Goal: Task Accomplishment & Management: Use online tool/utility

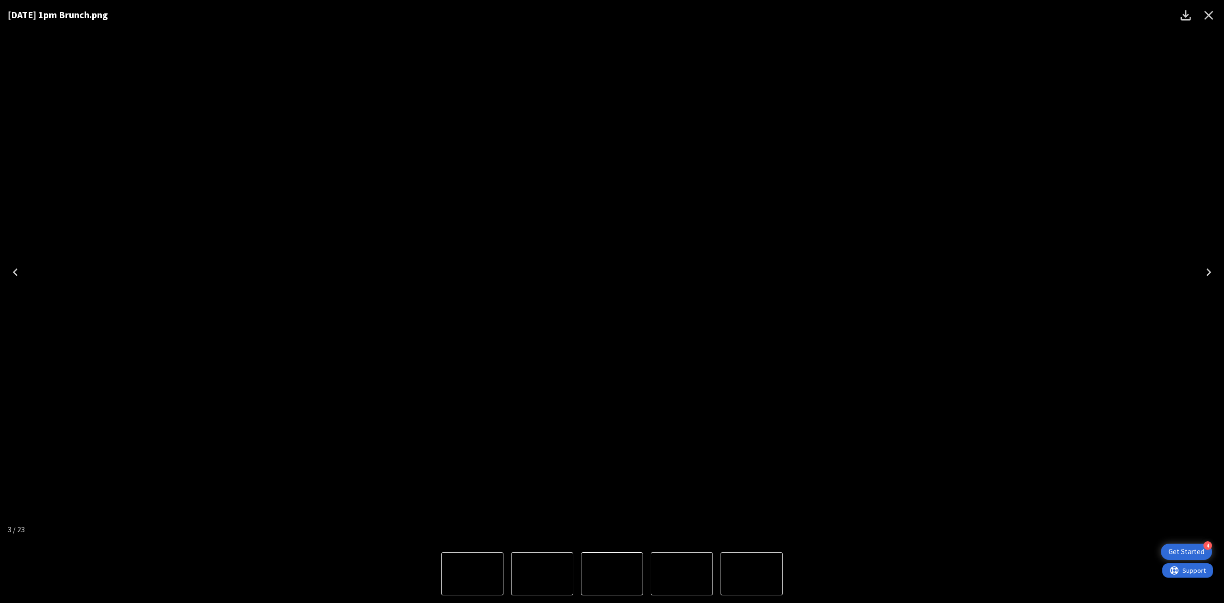
click at [1207, 15] on icon "Close" at bounding box center [1208, 15] width 15 height 15
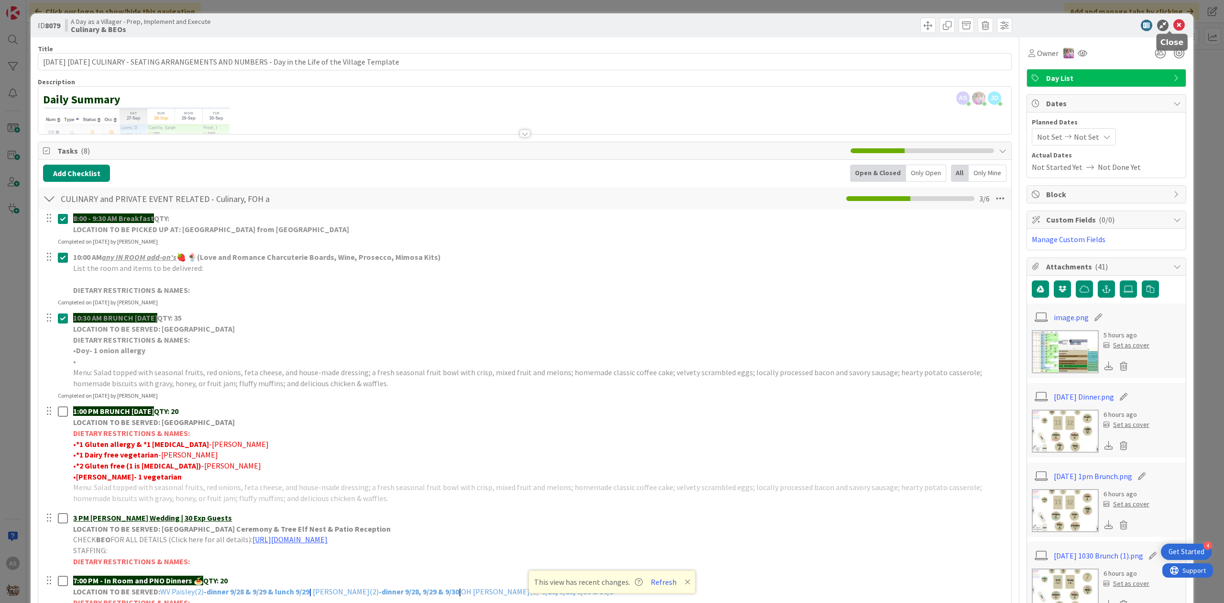
drag, startPoint x: 1171, startPoint y: 25, endPoint x: 898, endPoint y: 80, distance: 279.1
click at [1173, 25] on icon at bounding box center [1178, 25] width 11 height 11
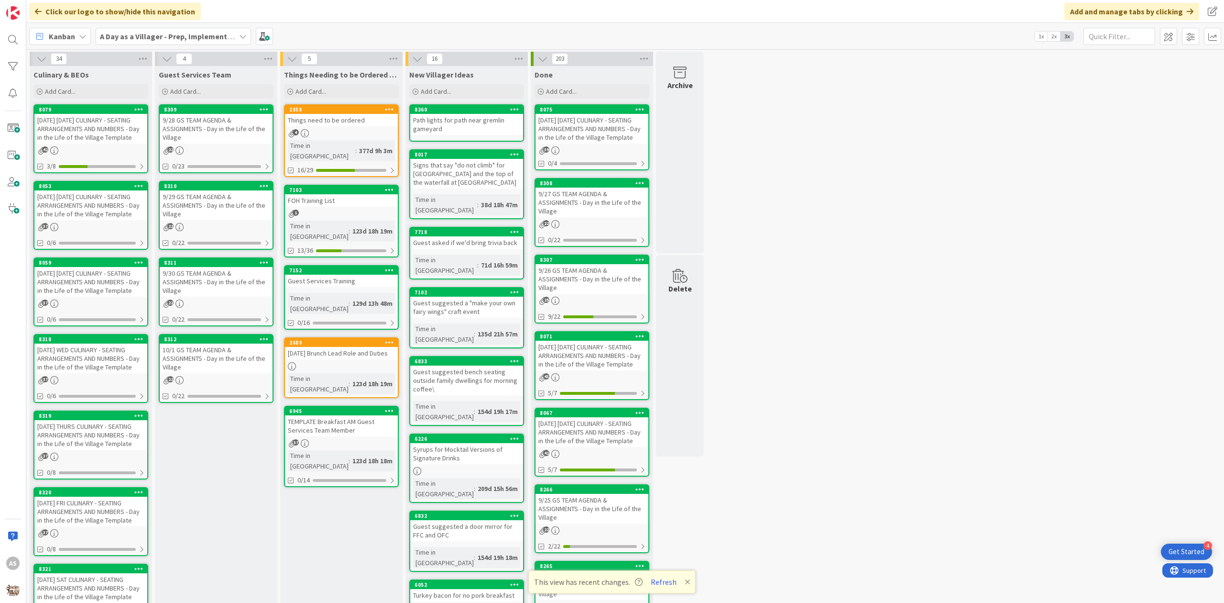
click at [355, 145] on span ":" at bounding box center [355, 150] width 1 height 11
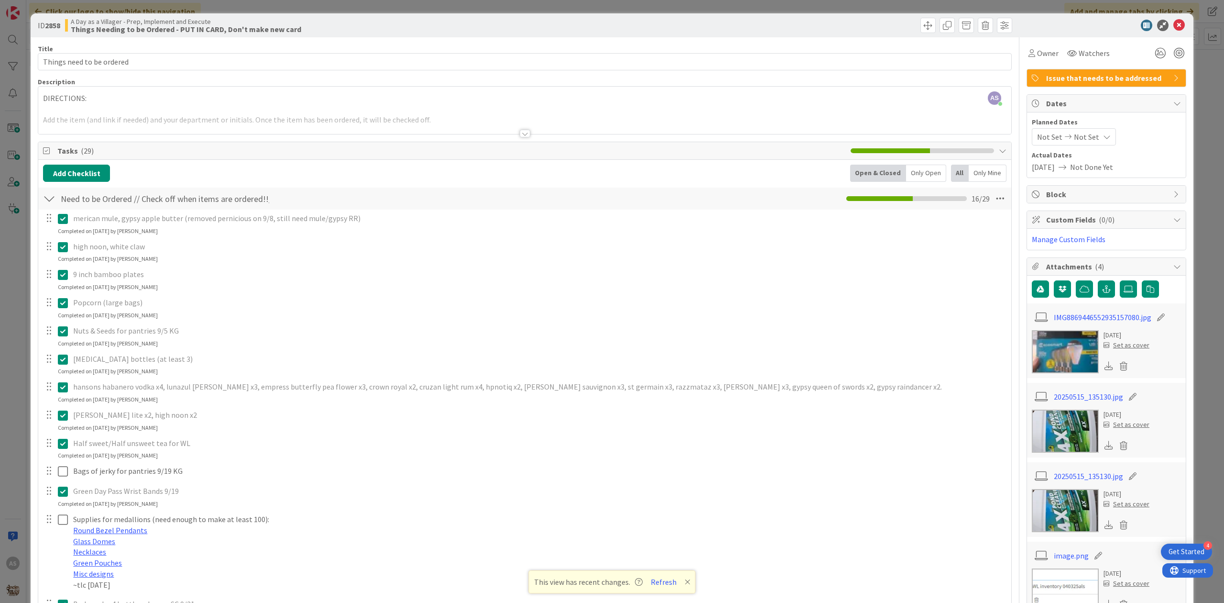
click at [65, 444] on icon at bounding box center [63, 443] width 10 height 11
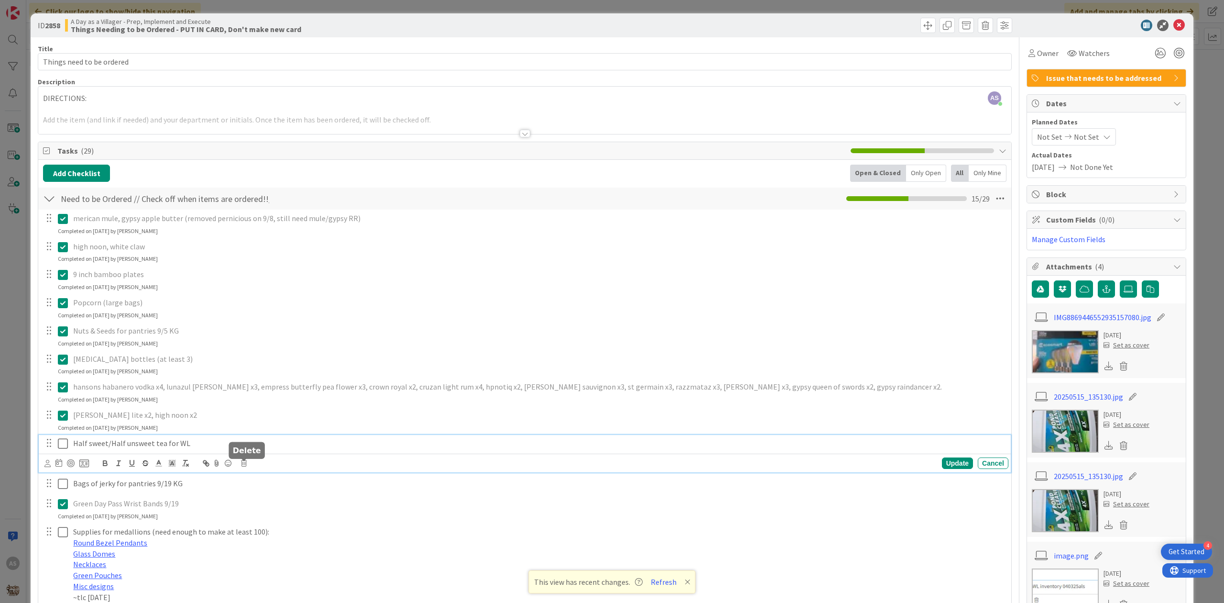
click at [245, 465] on icon at bounding box center [244, 463] width 6 height 7
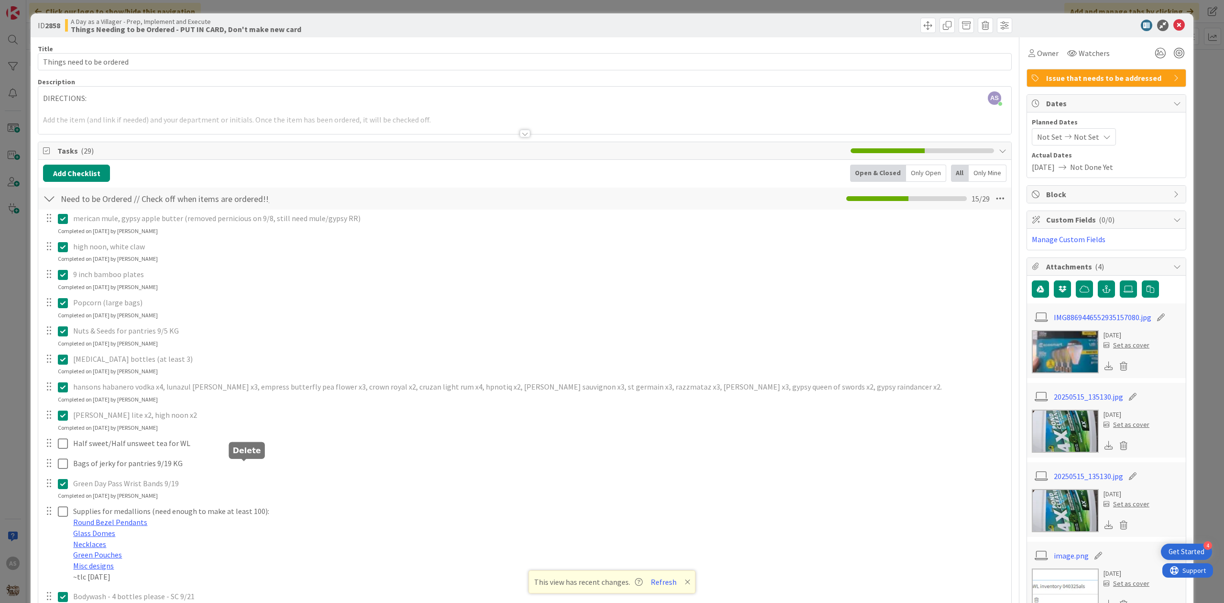
click at [264, 505] on div "merican mule, gypsy apple butter (removed pernicious on 9/8, still need mule/gy…" at bounding box center [525, 603] width 964 height 788
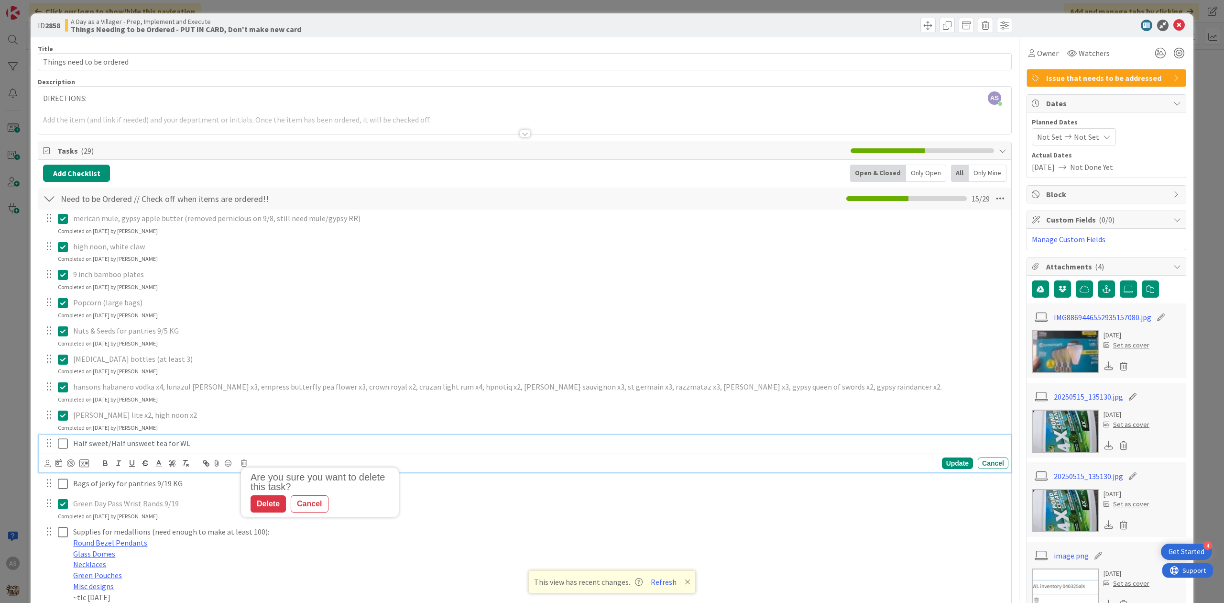
click at [190, 445] on p "Half sweet/Half unsweet tea for WL" at bounding box center [539, 443] width 932 height 11
click at [244, 465] on icon at bounding box center [244, 463] width 6 height 7
click at [272, 504] on div "Delete" at bounding box center [268, 503] width 35 height 17
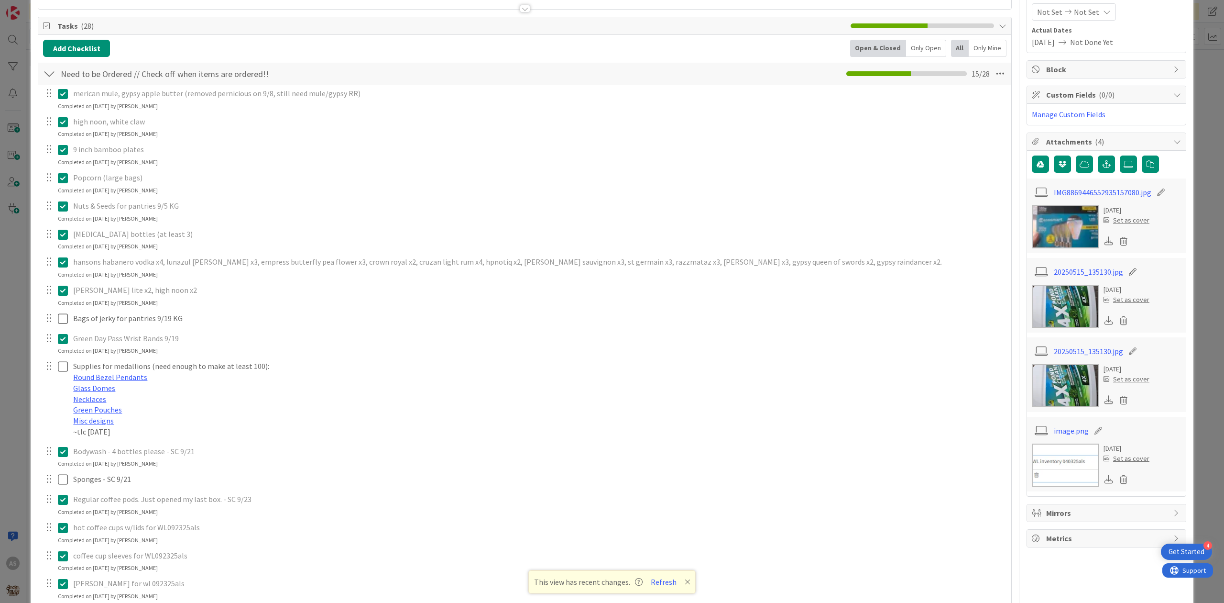
scroll to position [255, 0]
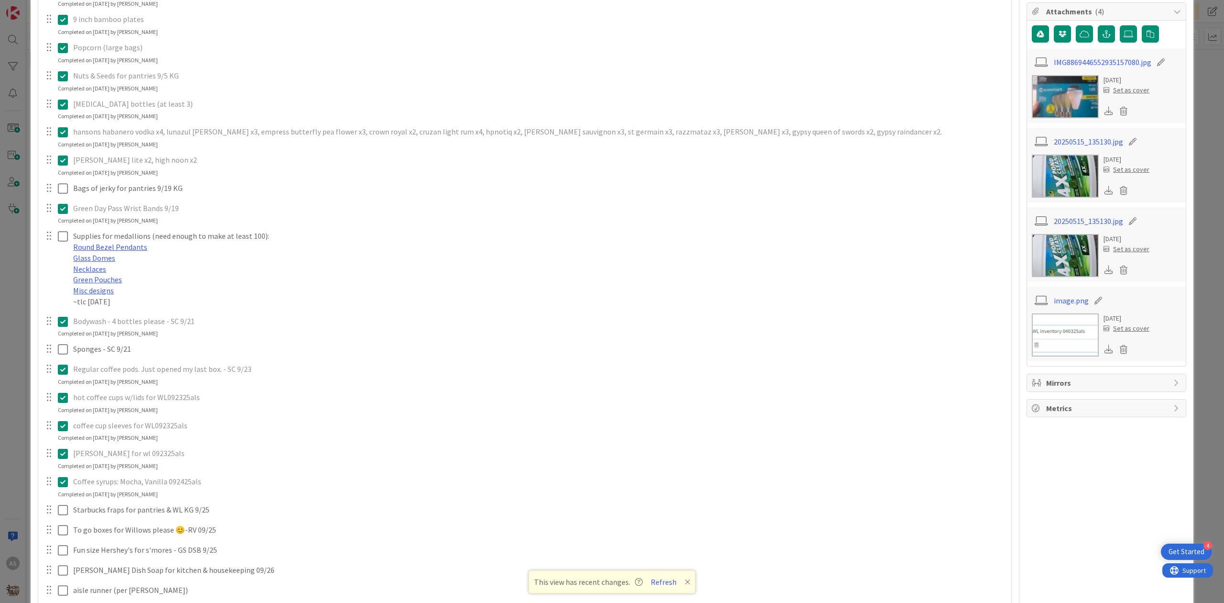
click at [62, 455] on icon at bounding box center [63, 453] width 10 height 11
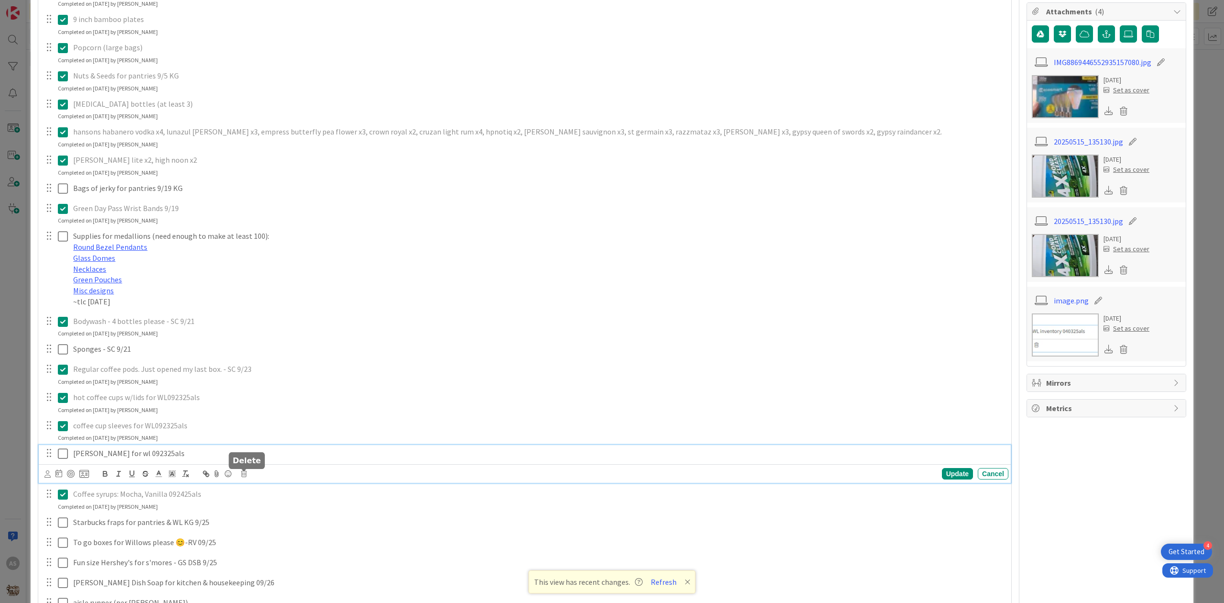
click at [243, 473] on icon at bounding box center [244, 473] width 6 height 7
click at [280, 515] on div "merican mule, gypsy apple butter (removed pernicious on 9/8, still need mule/gy…" at bounding box center [525, 335] width 964 height 760
click at [177, 452] on p "[PERSON_NAME] for wl 092325als" at bounding box center [539, 453] width 932 height 11
click at [245, 473] on icon at bounding box center [244, 473] width 6 height 7
click at [271, 510] on div "Delete" at bounding box center [268, 513] width 35 height 17
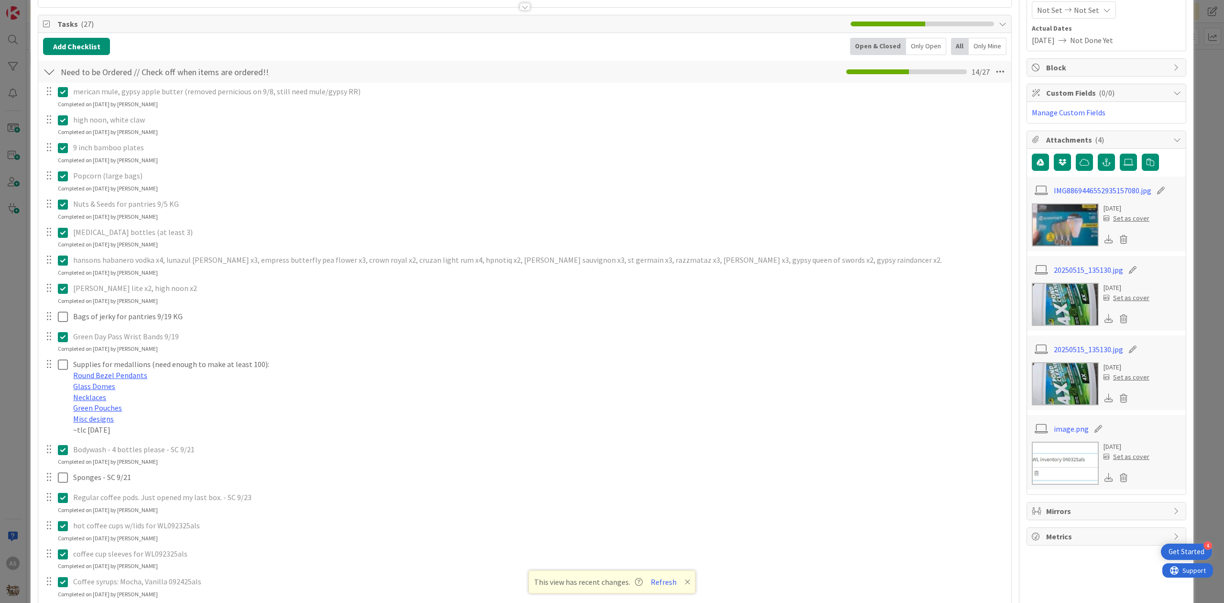
scroll to position [0, 0]
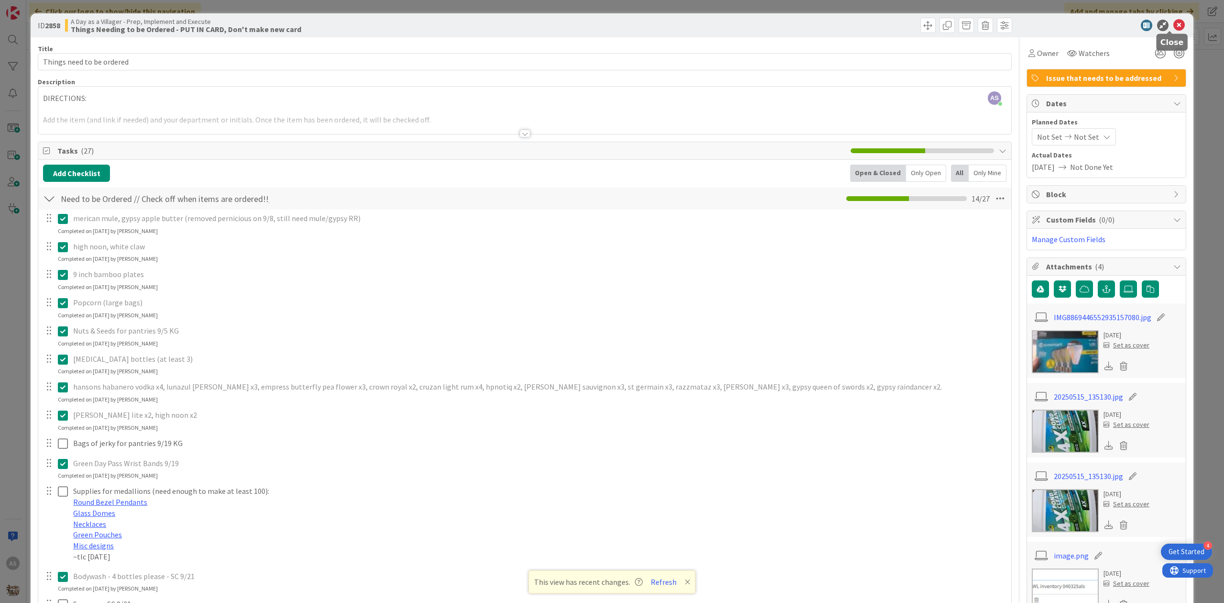
click at [1173, 28] on icon at bounding box center [1178, 25] width 11 height 11
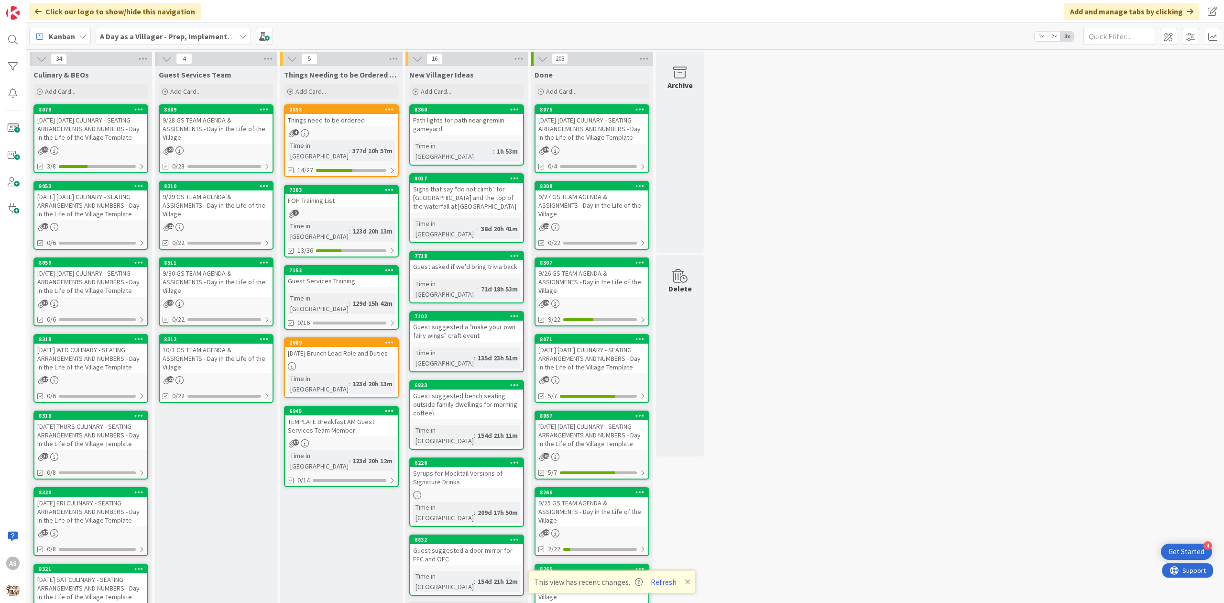
click at [51, 129] on div "[DATE] [DATE] CULINARY - SEATING ARRANGEMENTS AND NUMBERS - Day in the Life of …" at bounding box center [90, 129] width 113 height 30
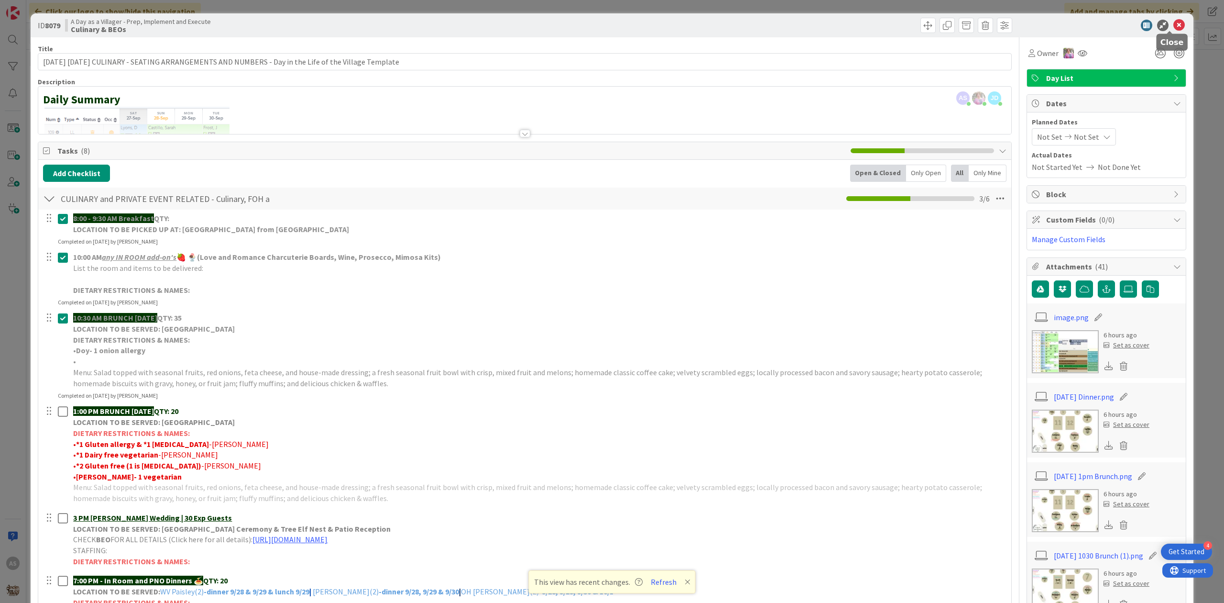
click at [1173, 27] on icon at bounding box center [1178, 25] width 11 height 11
